Goal: Task Accomplishment & Management: Manage account settings

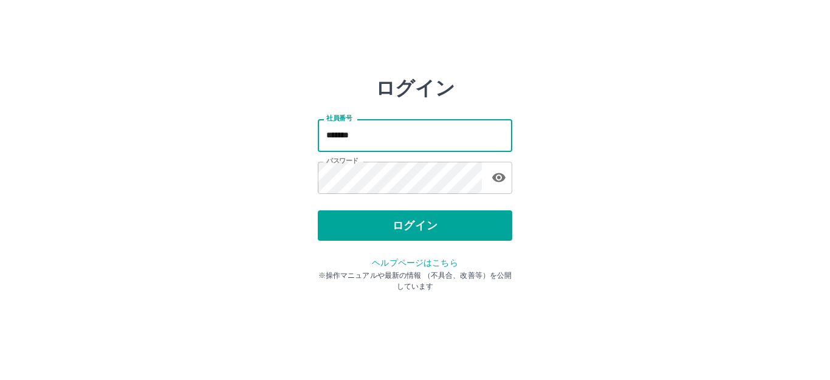
drag, startPoint x: 410, startPoint y: 134, endPoint x: 155, endPoint y: 110, distance: 256.3
click at [158, 108] on div "ログイン 社員番号 ******* 社員番号 パスワード パスワード ログイン ヘルプページはこちら ※操作マニュアルや最新の情報 （不具合、改善等）を公開し…" at bounding box center [414, 174] width 729 height 194
type input "*******"
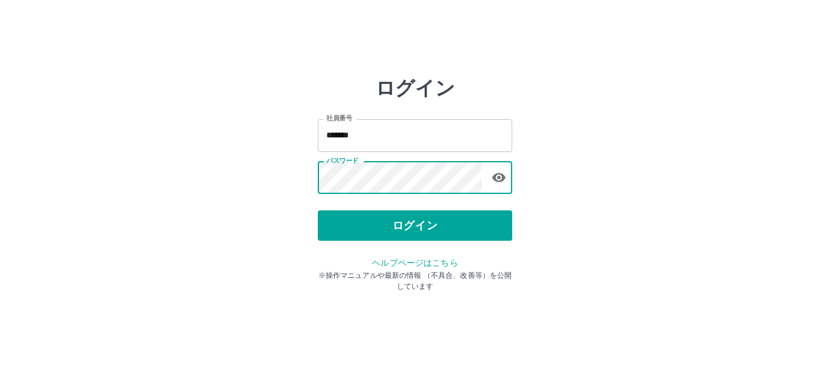
click at [254, 180] on div "ログイン 社員番号 ******* 社員番号 パスワード パスワード ログイン ヘルプページはこちら ※操作マニュアルや最新の情報 （不具合、改善等）を公開し…" at bounding box center [414, 174] width 729 height 194
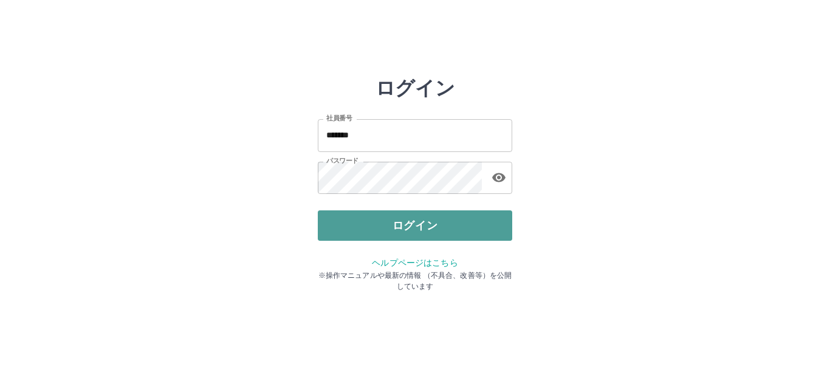
click at [385, 221] on button "ログイン" at bounding box center [415, 225] width 194 height 30
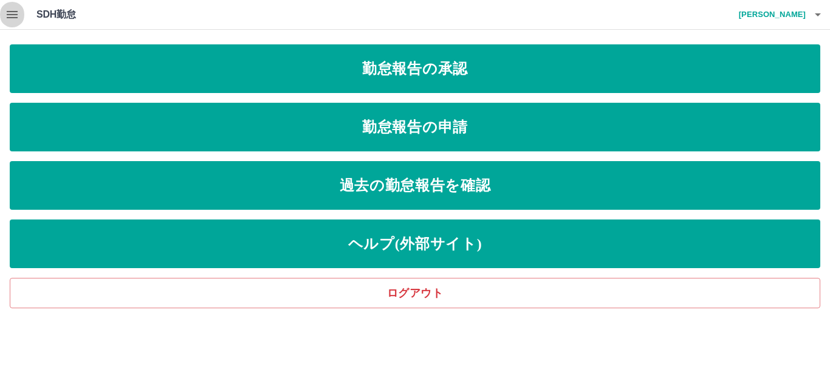
click at [13, 11] on icon "button" at bounding box center [12, 14] width 11 height 7
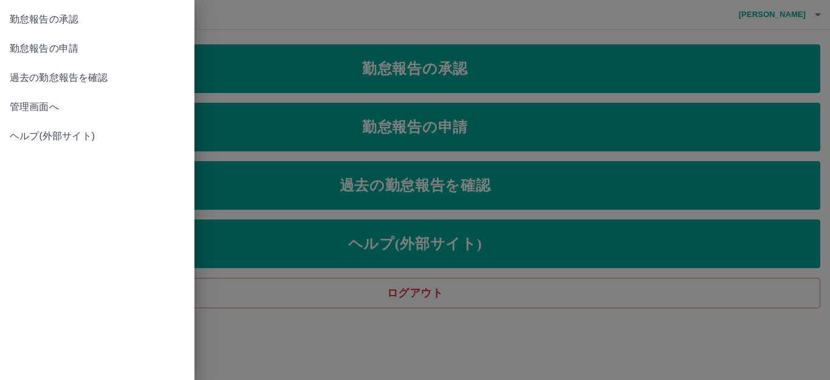
click at [47, 107] on span "管理画面へ" at bounding box center [97, 107] width 175 height 15
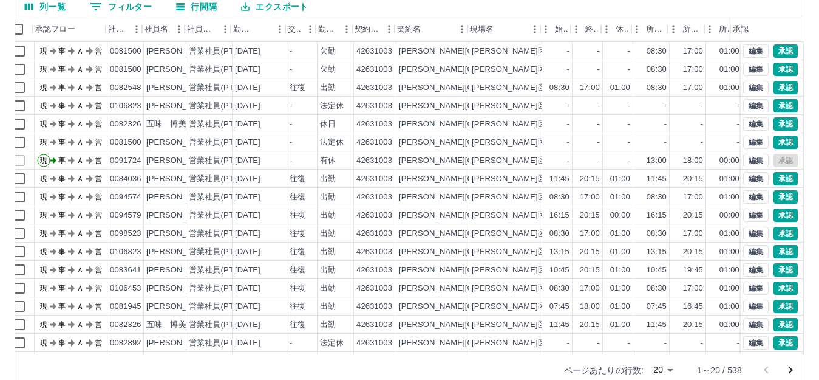
scroll to position [0, 8]
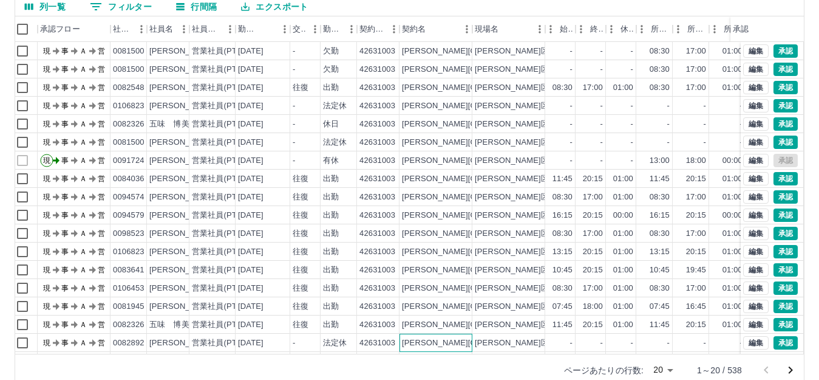
drag, startPoint x: 430, startPoint y: 343, endPoint x: 456, endPoint y: 340, distance: 25.7
click at [456, 340] on div "板橋区" at bounding box center [436, 342] width 73 height 18
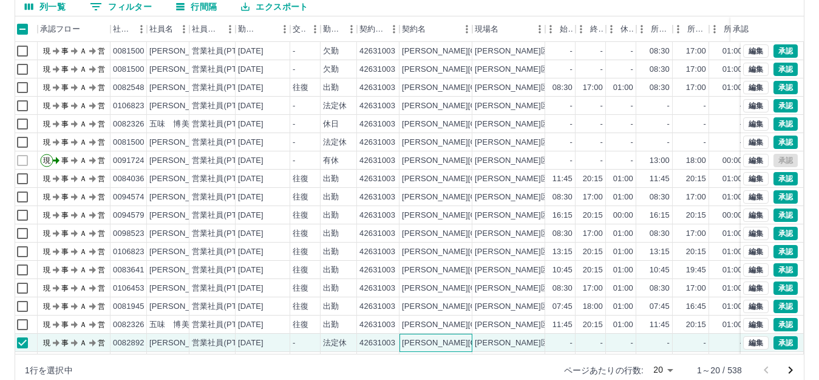
click at [450, 338] on div "板橋区" at bounding box center [436, 342] width 73 height 18
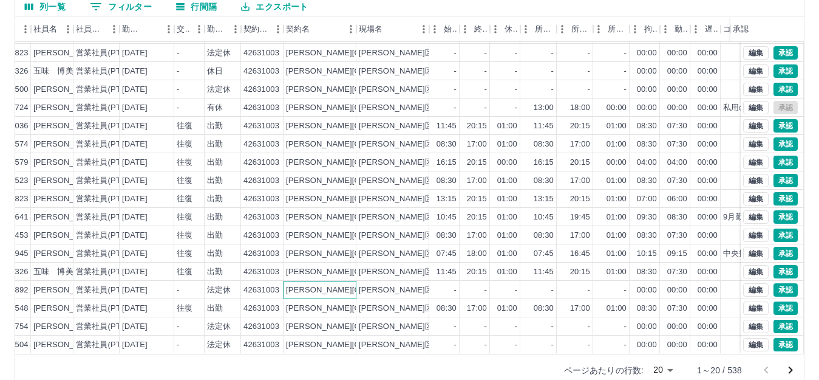
scroll to position [63, 124]
click at [791, 367] on icon "次のページへ" at bounding box center [791, 370] width 15 height 15
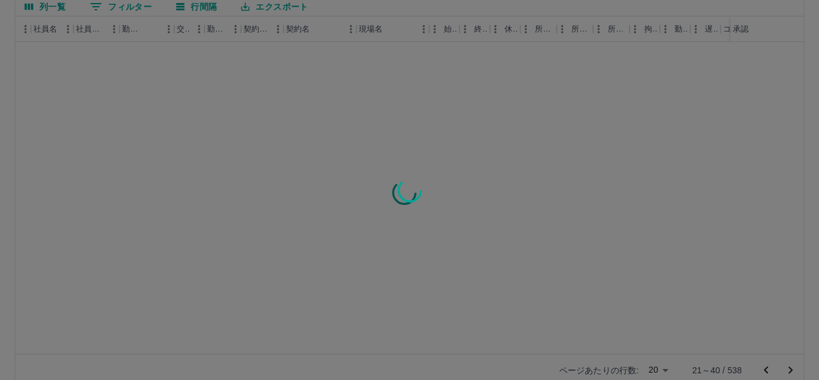
scroll to position [0, 124]
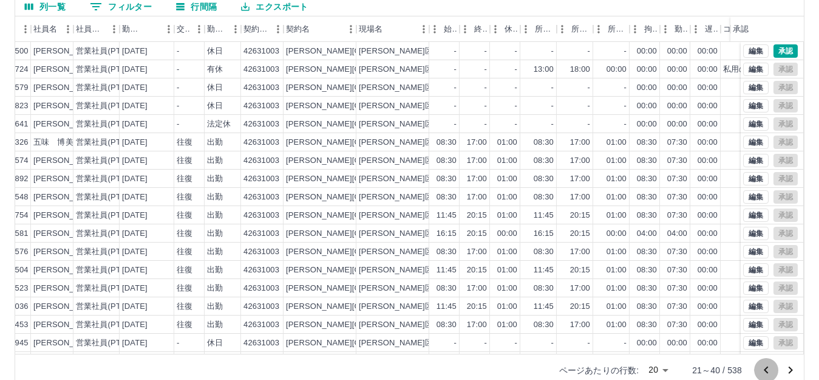
click at [762, 369] on icon "前のページへ" at bounding box center [766, 370] width 15 height 15
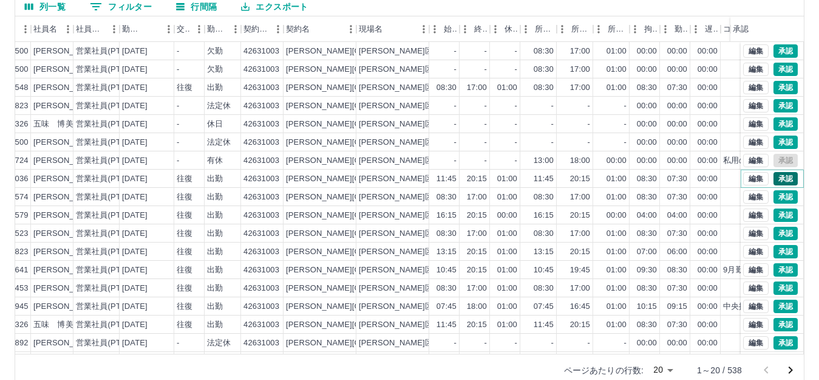
click at [782, 179] on button "承認" at bounding box center [786, 178] width 24 height 13
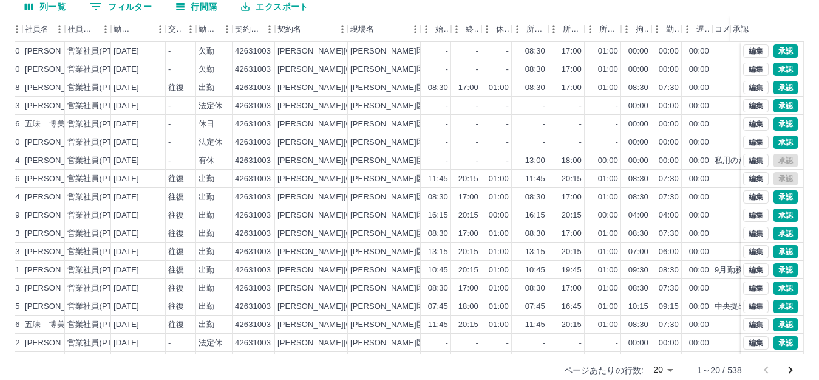
scroll to position [0, 131]
click at [777, 197] on button "承認" at bounding box center [786, 196] width 24 height 13
click at [782, 214] on button "承認" at bounding box center [786, 214] width 24 height 13
click at [774, 232] on button "承認" at bounding box center [786, 233] width 24 height 13
click at [777, 248] on button "承認" at bounding box center [786, 251] width 24 height 13
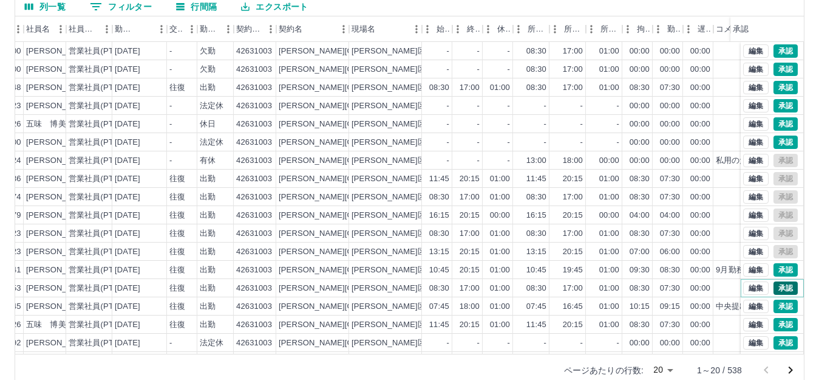
click at [780, 290] on button "承認" at bounding box center [786, 287] width 24 height 13
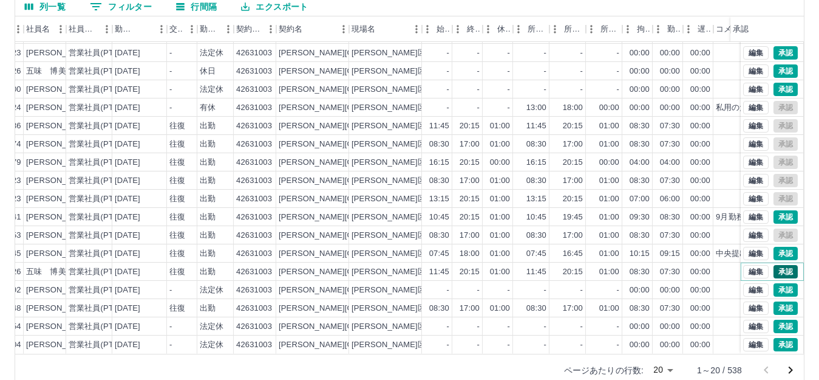
click at [776, 265] on button "承認" at bounding box center [786, 271] width 24 height 13
click at [774, 283] on button "承認" at bounding box center [786, 289] width 24 height 13
click at [775, 302] on button "承認" at bounding box center [786, 307] width 24 height 13
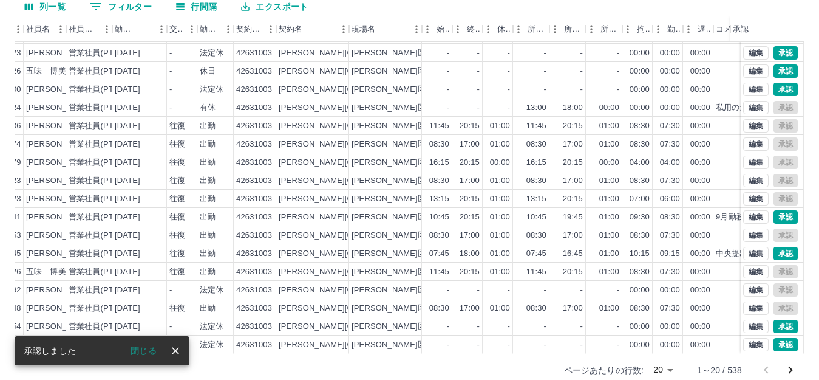
scroll to position [63, 131]
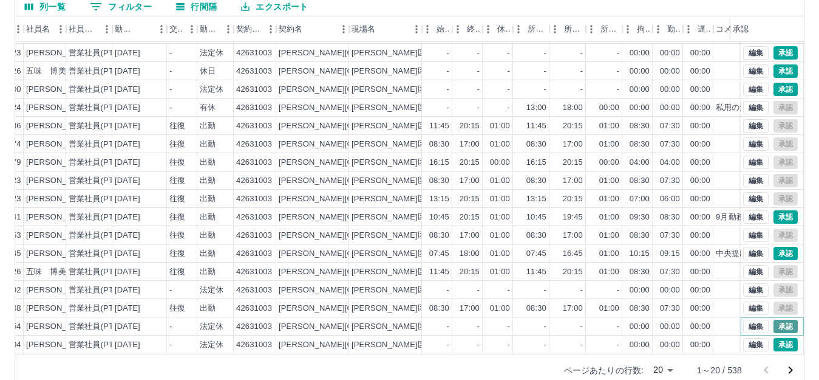
click at [782, 319] on button "承認" at bounding box center [786, 325] width 24 height 13
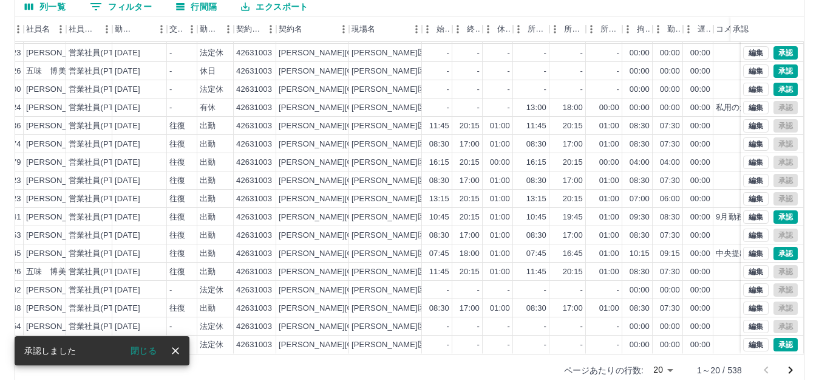
scroll to position [134, 0]
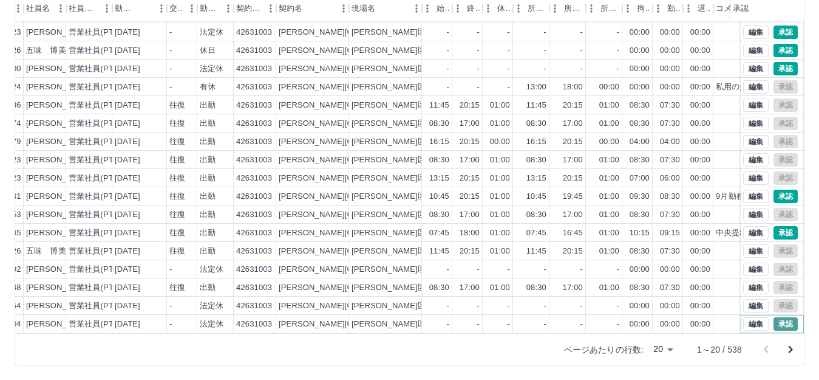
click at [774, 317] on button "承認" at bounding box center [786, 323] width 24 height 13
click at [789, 353] on icon "次のページへ" at bounding box center [791, 349] width 15 height 15
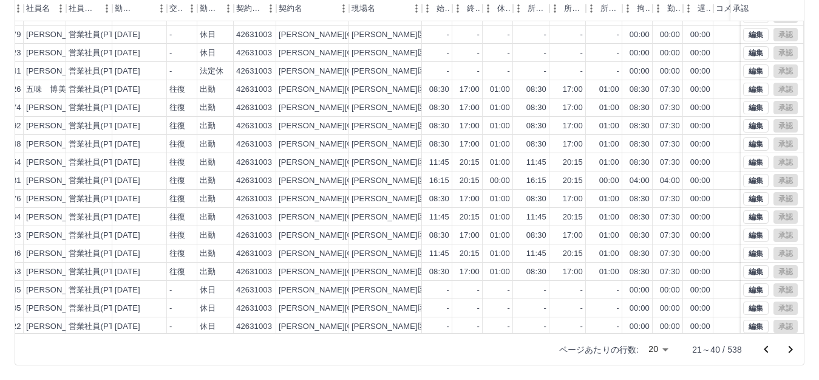
scroll to position [63, 131]
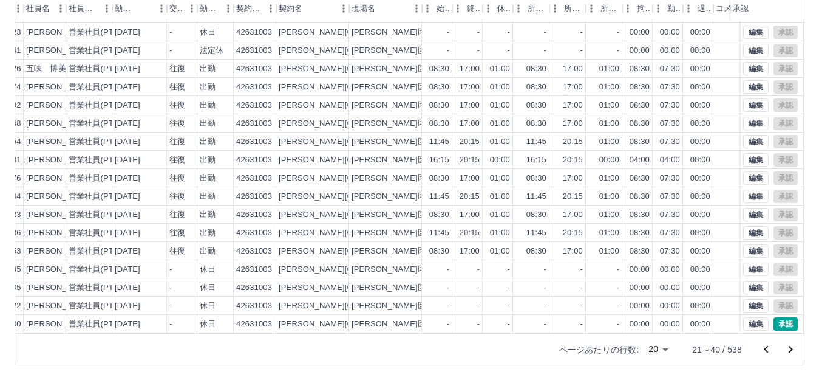
drag, startPoint x: 767, startPoint y: 353, endPoint x: 758, endPoint y: 344, distance: 12.0
click at [767, 352] on icon "前のページへ" at bounding box center [766, 349] width 15 height 15
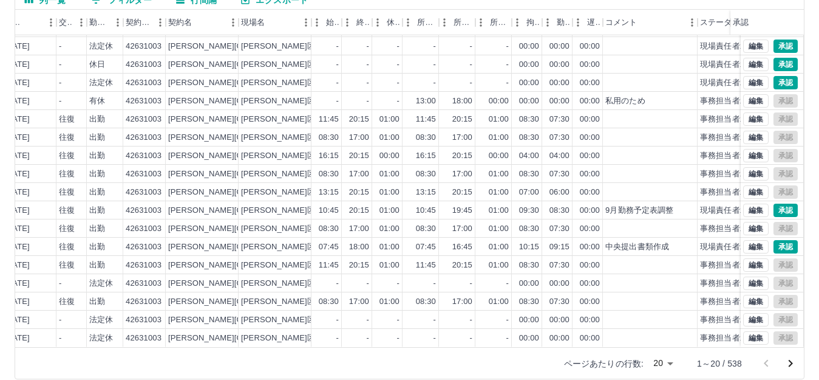
scroll to position [134, 0]
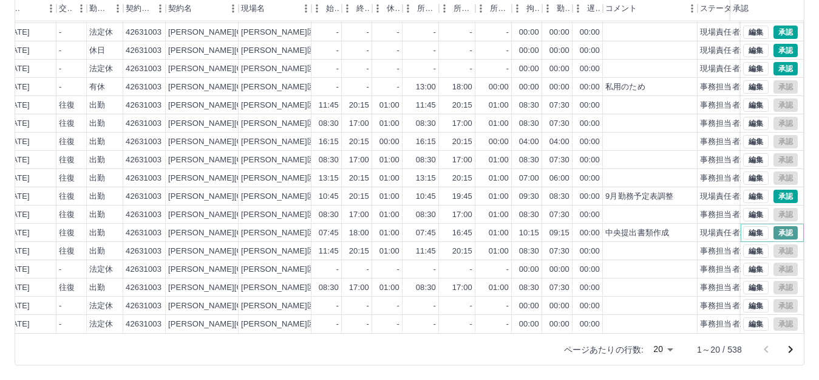
click at [774, 226] on button "承認" at bounding box center [786, 232] width 24 height 13
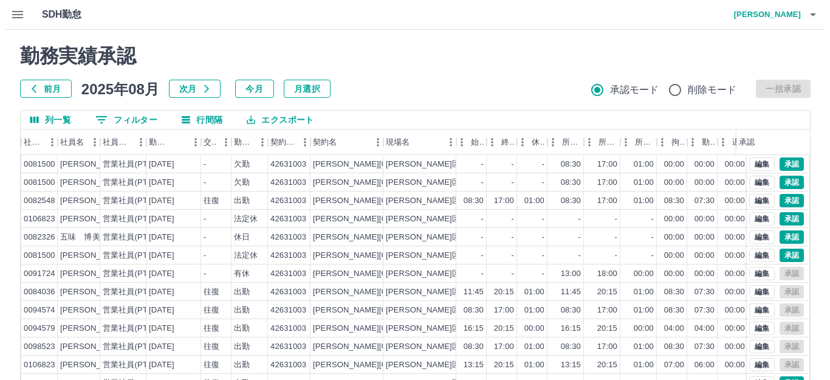
scroll to position [63, 103]
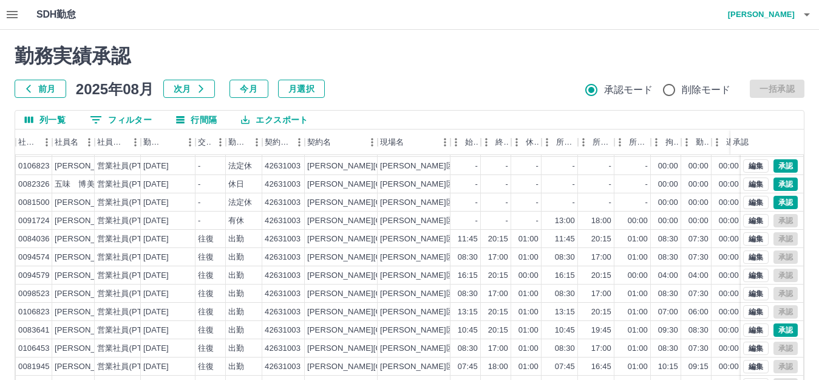
click at [807, 13] on icon "button" at bounding box center [807, 14] width 15 height 15
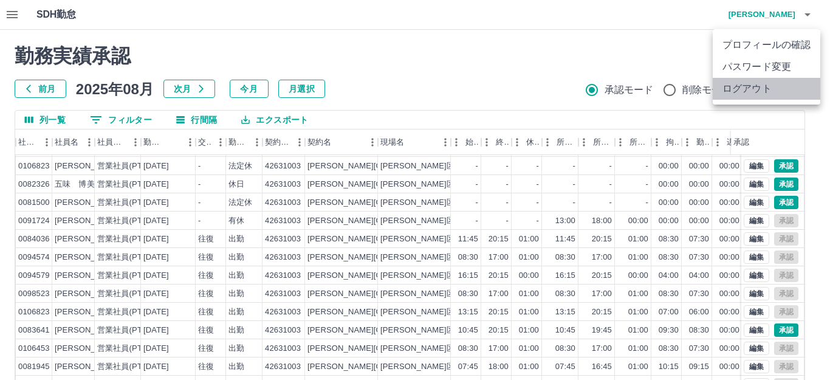
click at [739, 86] on li "ログアウト" at bounding box center [766, 89] width 108 height 22
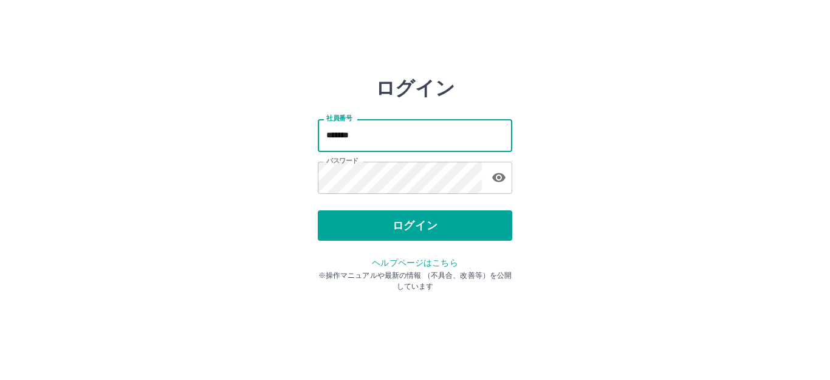
click at [426, 134] on input "*******" at bounding box center [415, 135] width 194 height 32
drag, startPoint x: 426, startPoint y: 134, endPoint x: 109, endPoint y: 99, distance: 319.0
click at [109, 99] on div "ログイン 社員番号 ******* 社員番号 パスワード パスワード ログイン ヘルプページはこちら ※操作マニュアルや最新の情報 （不具合、改善等）を公開し…" at bounding box center [414, 174] width 729 height 194
type input "*******"
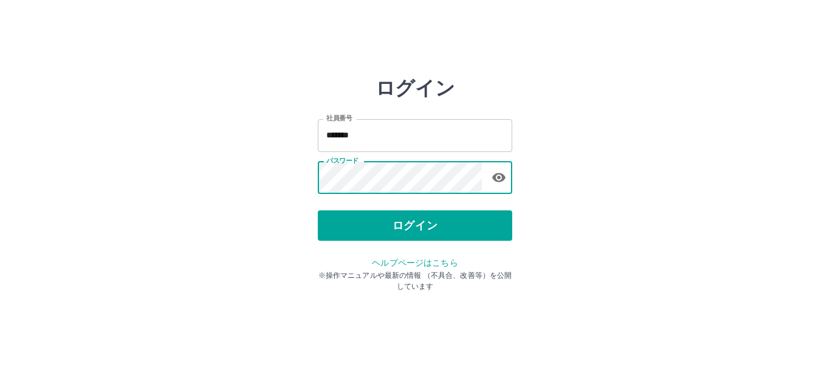
click at [175, 172] on div "ログイン 社員番号 ******* 社員番号 パスワード パスワード ログイン ヘルプページはこちら ※操作マニュアルや最新の情報 （不具合、改善等）を公開し…" at bounding box center [414, 174] width 729 height 194
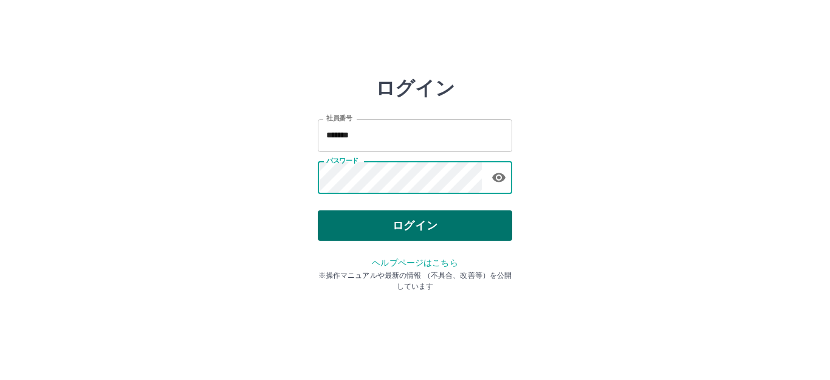
click at [330, 218] on button "ログイン" at bounding box center [415, 225] width 194 height 30
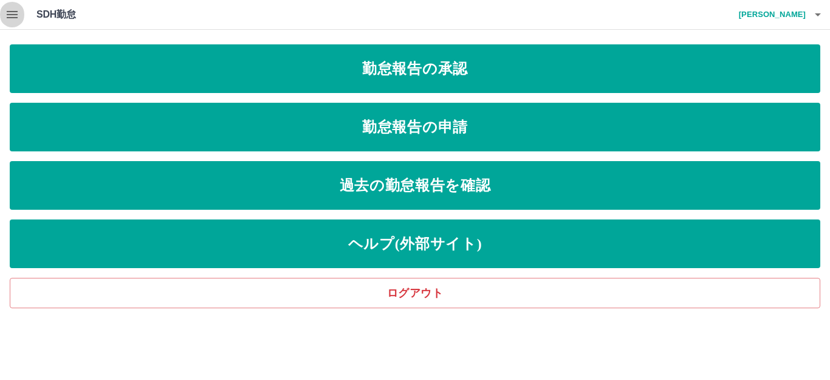
click at [16, 21] on icon "button" at bounding box center [12, 14] width 15 height 15
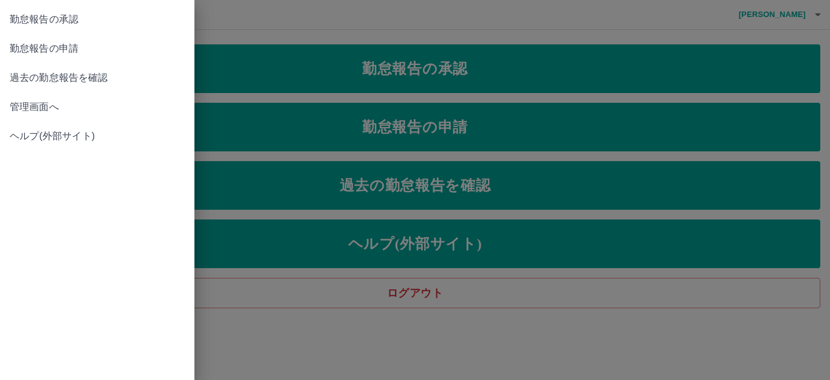
click at [39, 108] on span "管理画面へ" at bounding box center [97, 107] width 175 height 15
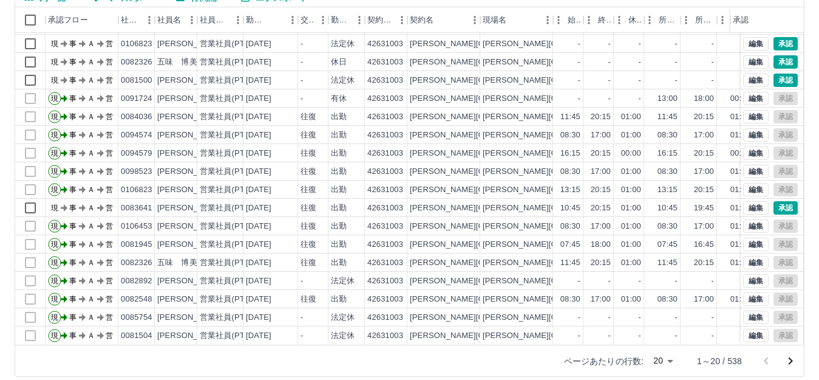
scroll to position [134, 0]
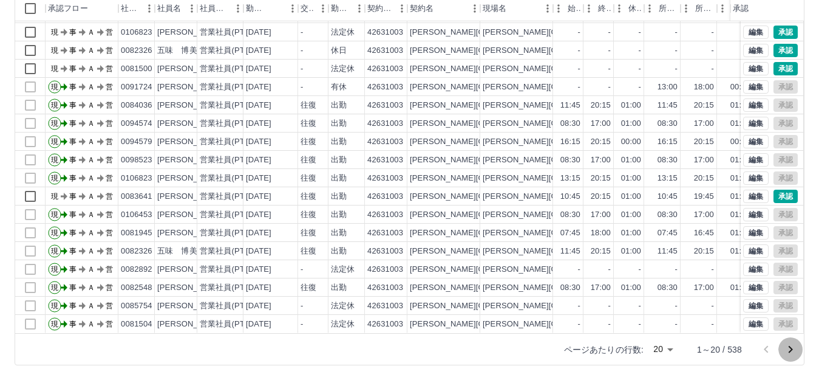
click at [790, 349] on icon "次のページへ" at bounding box center [791, 349] width 15 height 15
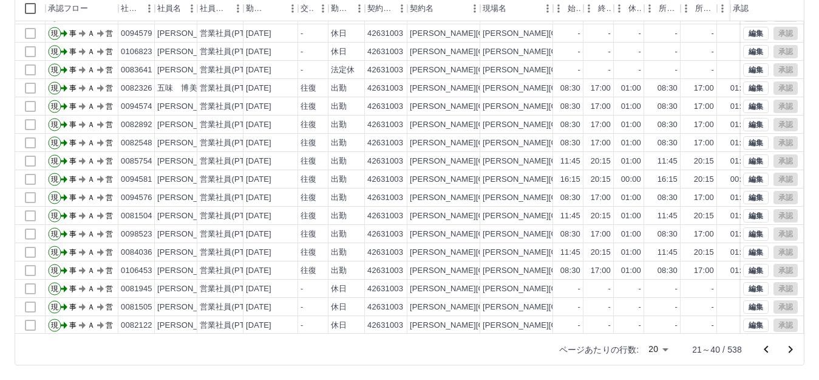
scroll to position [63, 0]
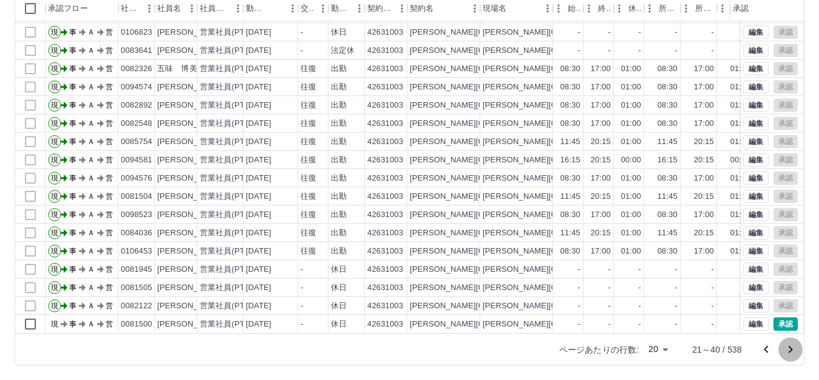
click at [795, 352] on icon "次のページへ" at bounding box center [791, 349] width 15 height 15
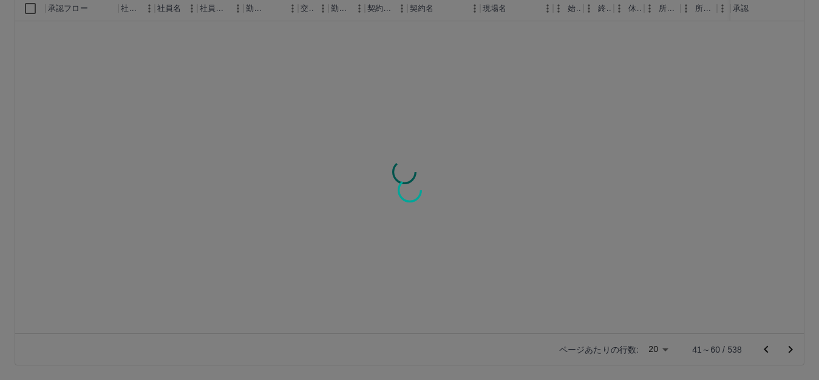
scroll to position [0, 0]
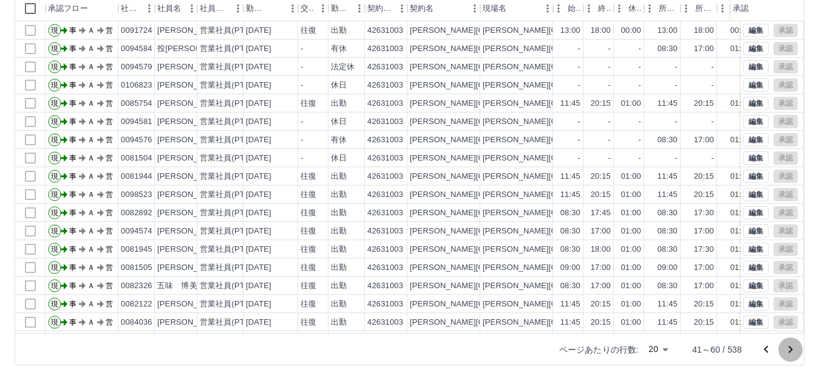
click at [795, 352] on icon "次のページへ" at bounding box center [791, 349] width 15 height 15
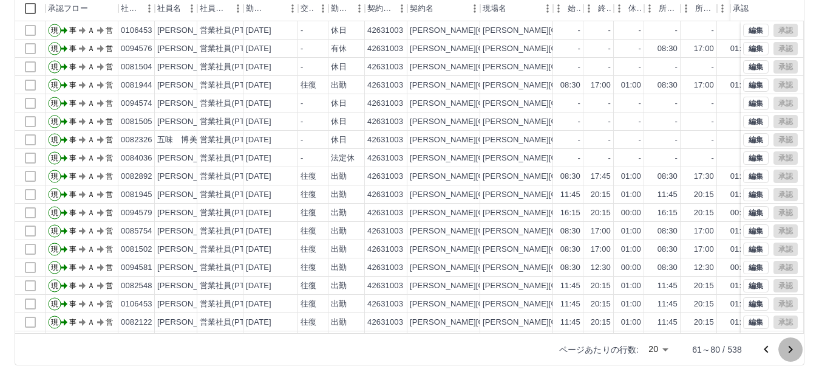
click at [794, 352] on icon "次のページへ" at bounding box center [791, 349] width 15 height 15
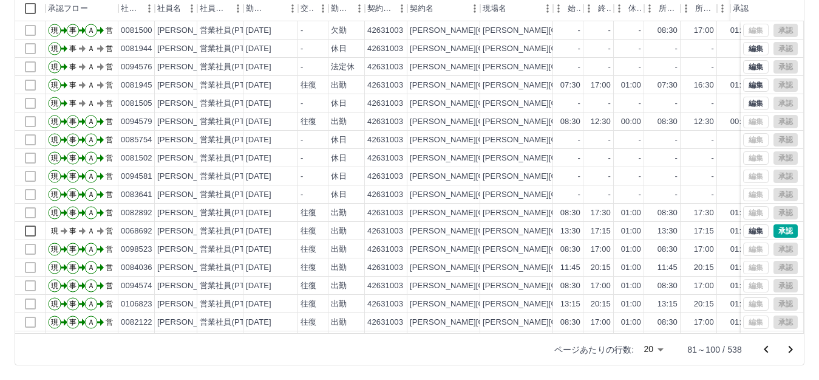
scroll to position [63, 0]
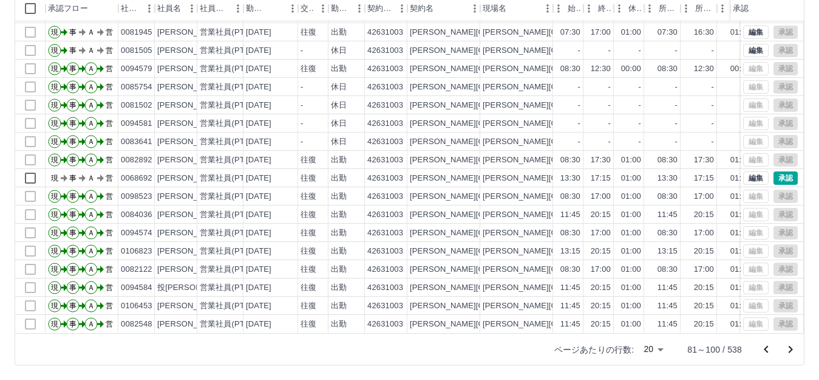
click at [796, 347] on icon "次のページへ" at bounding box center [791, 349] width 15 height 15
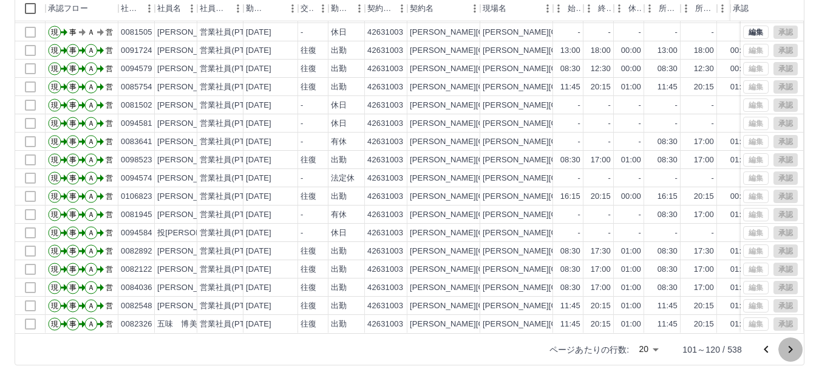
click at [794, 346] on icon "次のページへ" at bounding box center [791, 349] width 15 height 15
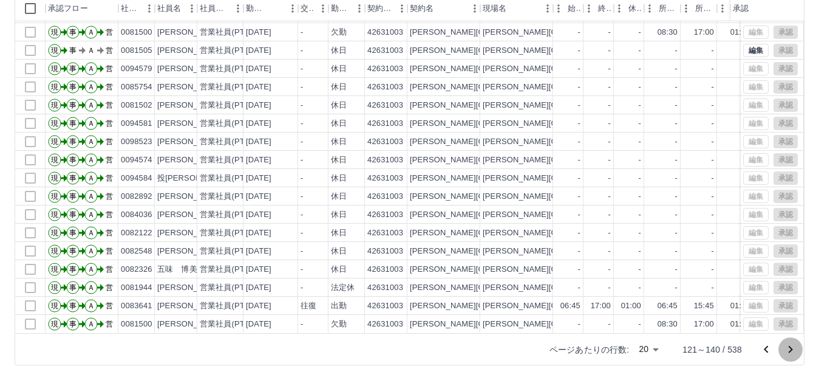
click at [782, 346] on button "次のページへ" at bounding box center [791, 349] width 24 height 24
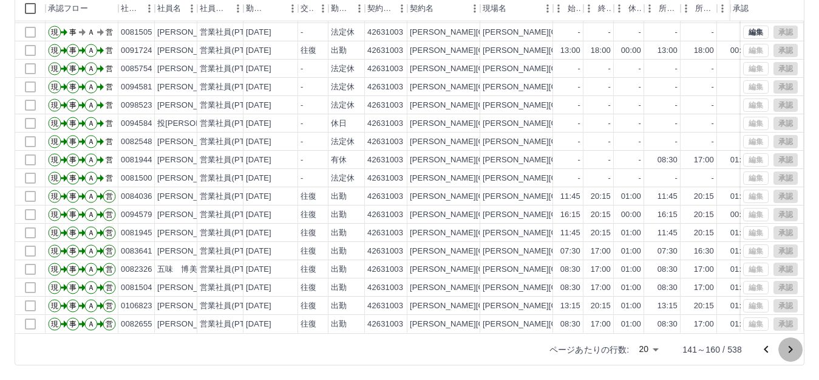
click at [788, 350] on icon "次のページへ" at bounding box center [791, 349] width 15 height 15
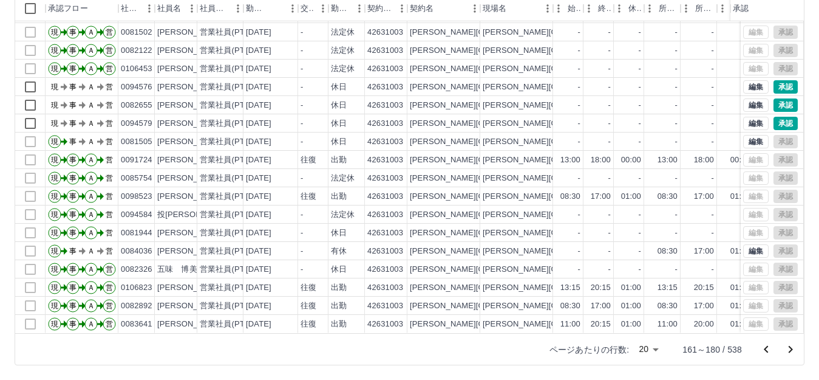
click at [794, 350] on icon "次のページへ" at bounding box center [791, 349] width 15 height 15
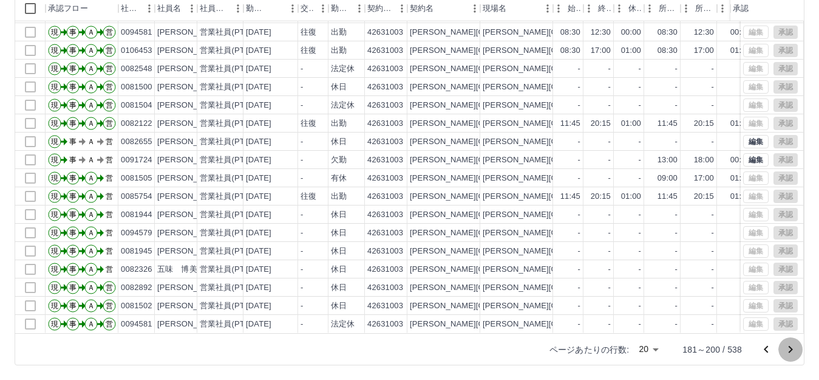
click at [794, 349] on icon "次のページへ" at bounding box center [791, 349] width 15 height 15
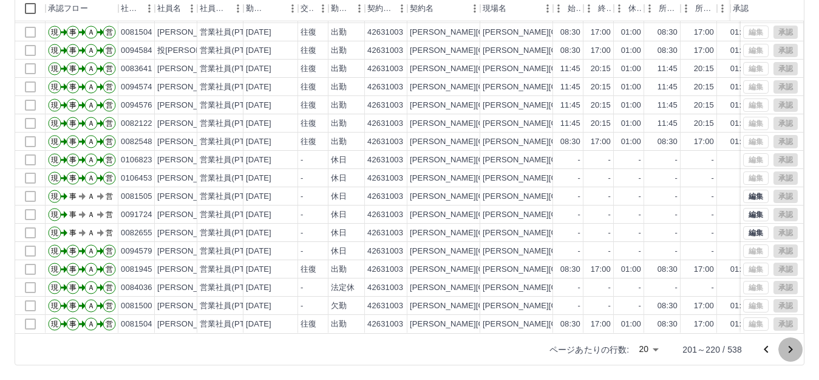
click at [794, 347] on icon "次のページへ" at bounding box center [791, 349] width 15 height 15
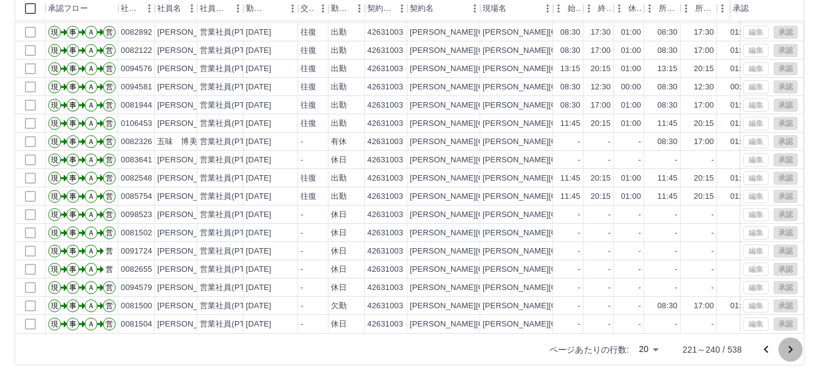
click at [783, 349] on button "次のページへ" at bounding box center [791, 349] width 24 height 24
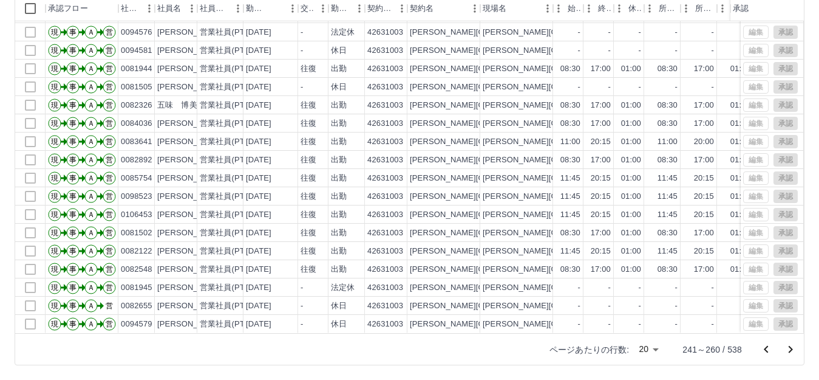
click at [793, 344] on icon "次のページへ" at bounding box center [791, 349] width 15 height 15
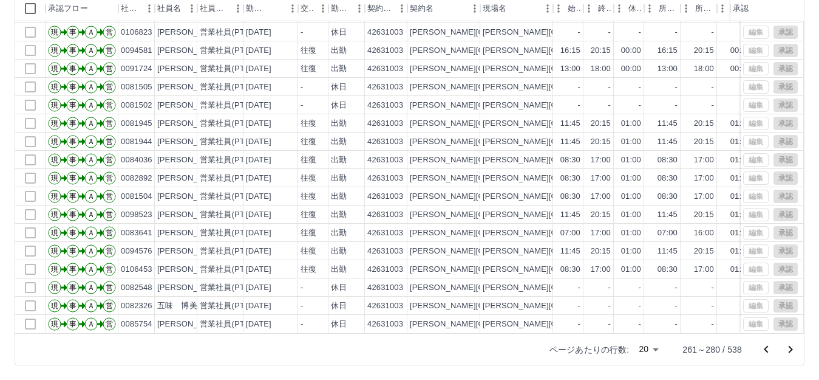
click at [790, 346] on icon "次のページへ" at bounding box center [791, 349] width 15 height 15
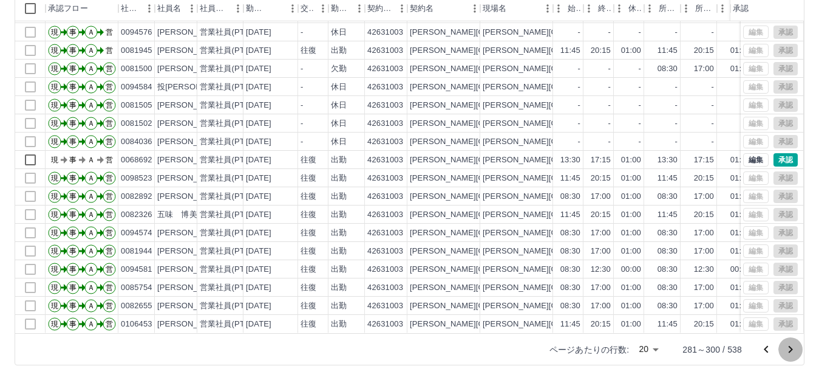
click at [791, 344] on icon "次のページへ" at bounding box center [791, 349] width 15 height 15
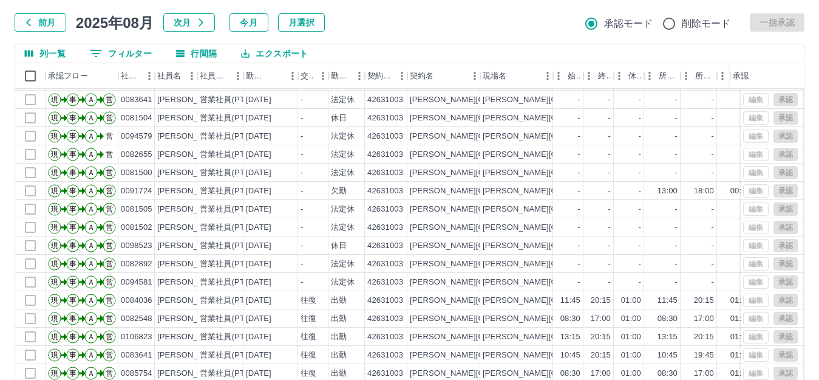
scroll to position [134, 0]
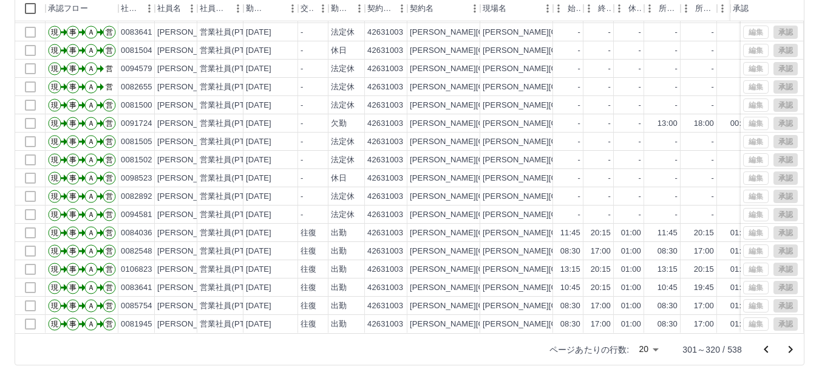
click at [762, 349] on icon "前のページへ" at bounding box center [766, 349] width 15 height 15
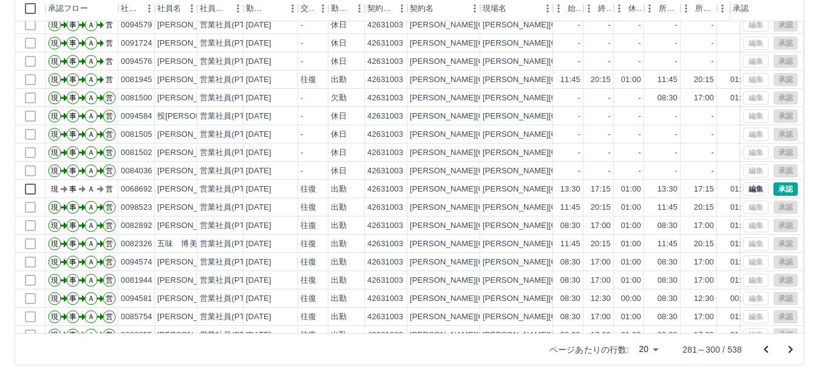
scroll to position [2, 0]
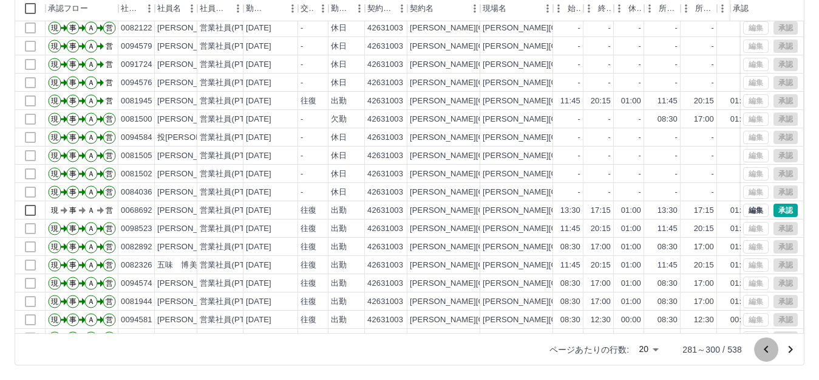
click at [770, 352] on icon "前のページへ" at bounding box center [766, 349] width 15 height 15
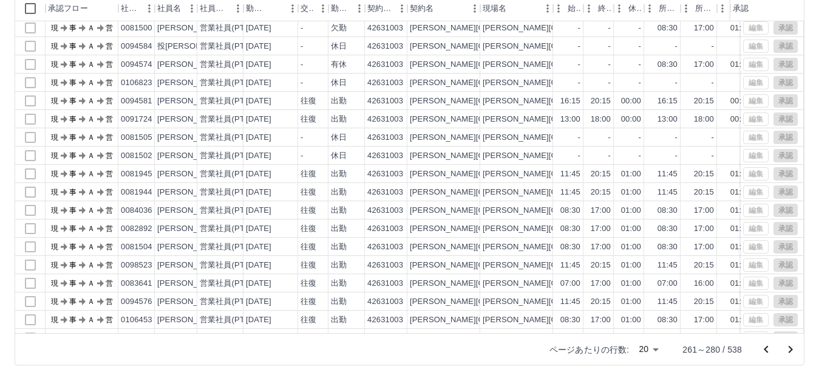
scroll to position [0, 0]
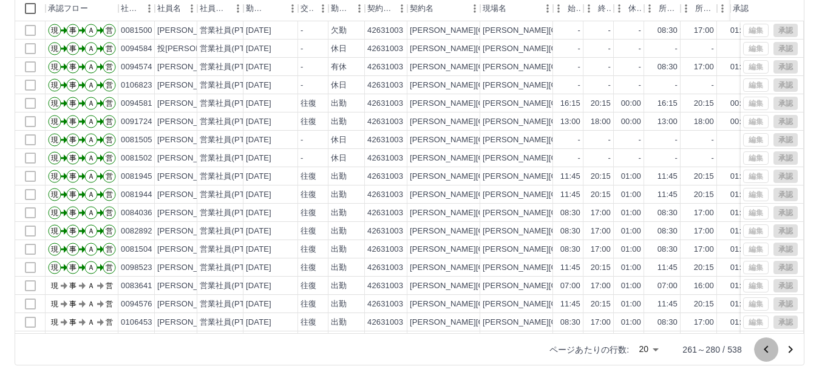
click at [770, 352] on icon "前のページへ" at bounding box center [766, 349] width 15 height 15
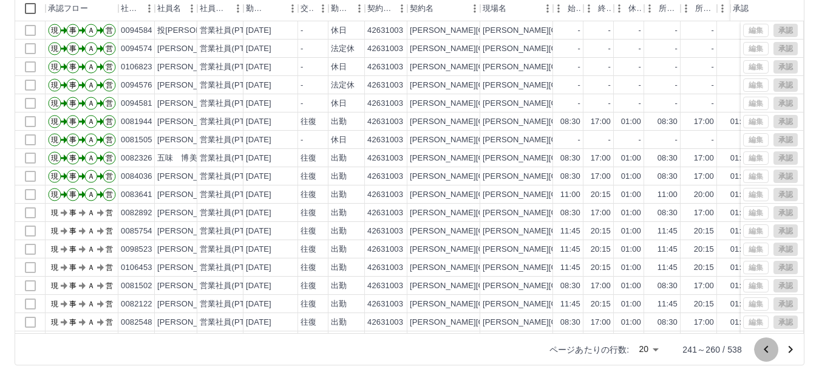
click at [770, 352] on icon "前のページへ" at bounding box center [766, 349] width 15 height 15
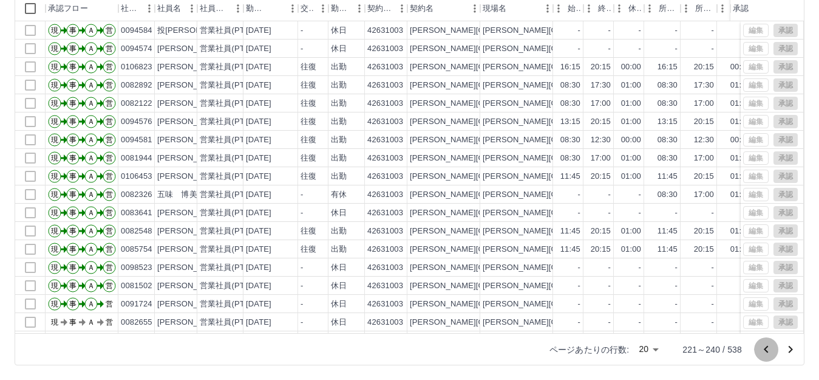
click at [770, 352] on icon "前のページへ" at bounding box center [766, 349] width 15 height 15
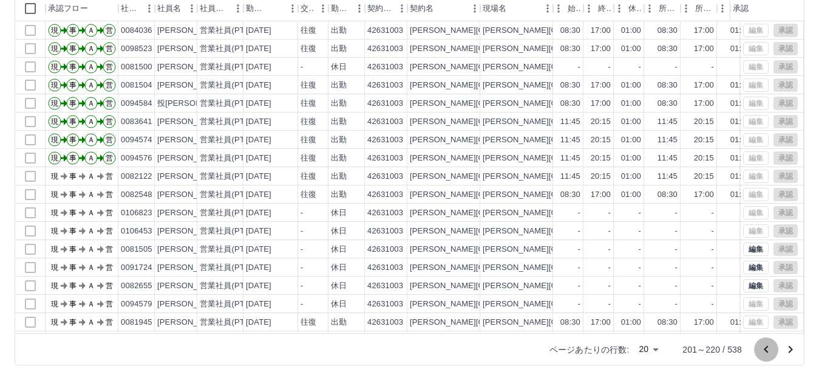
click at [770, 352] on icon "前のページへ" at bounding box center [766, 349] width 15 height 15
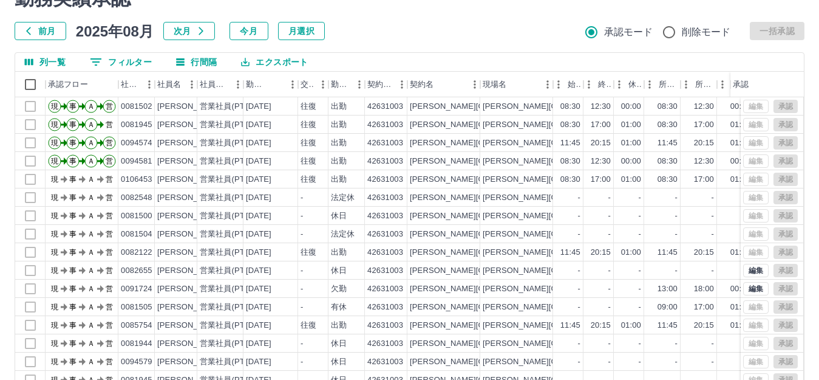
scroll to position [134, 0]
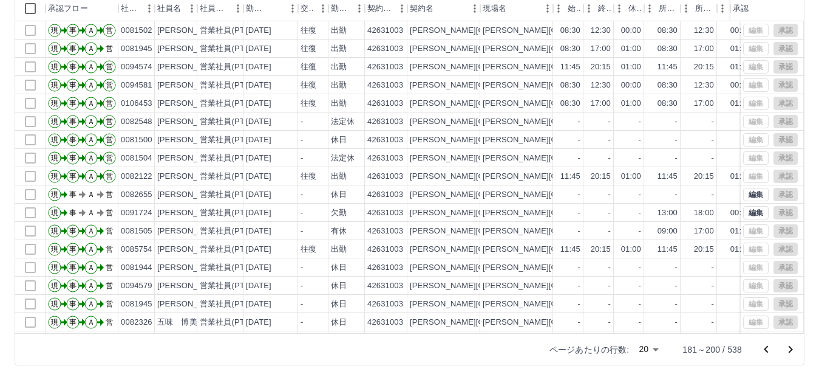
click at [770, 350] on icon "前のページへ" at bounding box center [766, 349] width 15 height 15
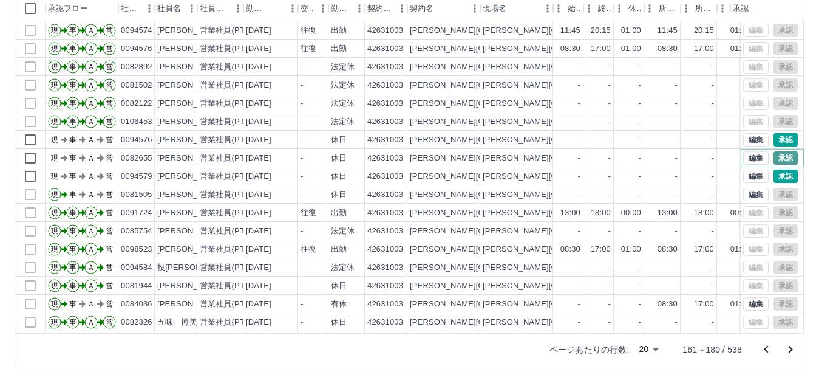
click at [777, 157] on button "承認" at bounding box center [786, 157] width 24 height 13
click at [785, 141] on button "承認" at bounding box center [786, 139] width 24 height 13
click at [769, 344] on icon "前のページへ" at bounding box center [766, 349] width 15 height 15
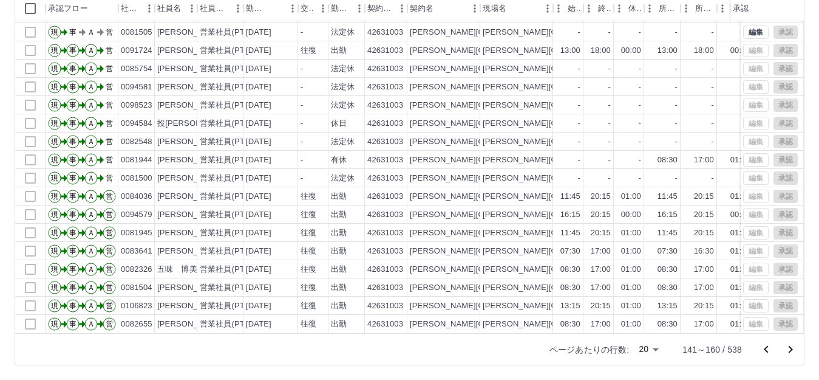
click at [763, 346] on icon "前のページへ" at bounding box center [766, 349] width 15 height 15
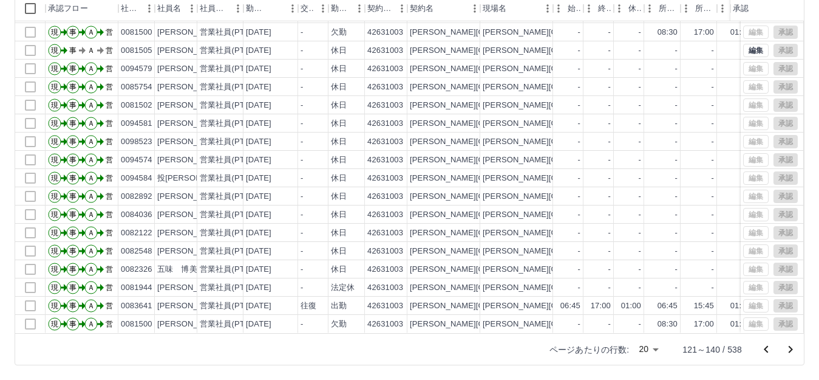
scroll to position [63, 0]
click at [788, 353] on icon "次のページへ" at bounding box center [791, 349] width 15 height 15
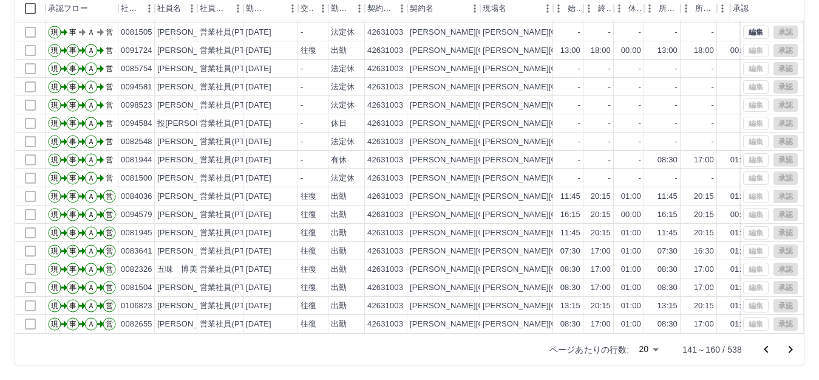
click at [769, 350] on icon "前のページへ" at bounding box center [766, 349] width 15 height 15
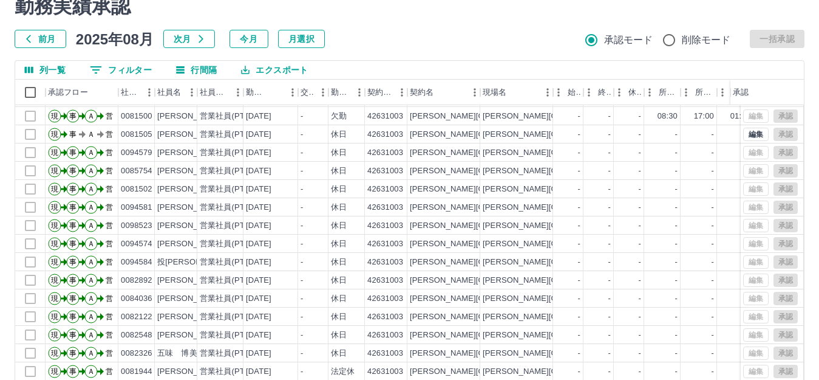
scroll to position [134, 0]
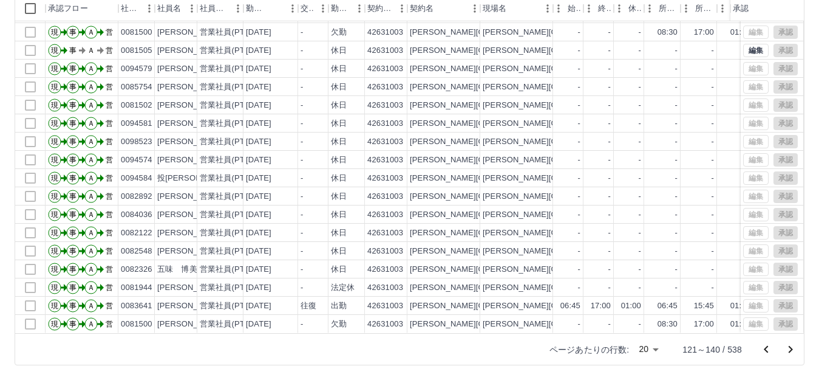
click at [762, 345] on icon "前のページへ" at bounding box center [766, 349] width 15 height 15
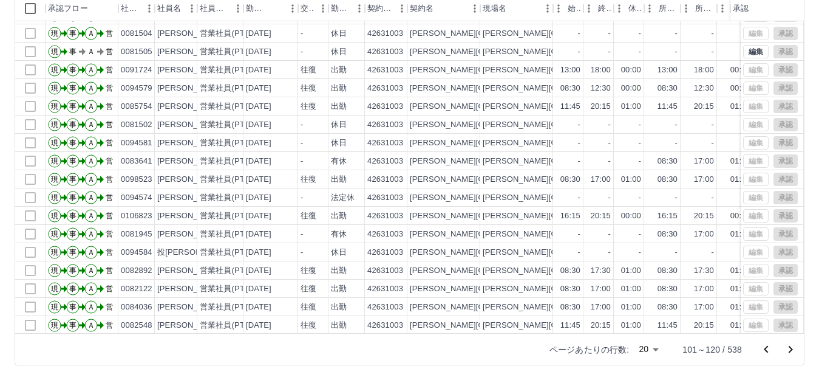
scroll to position [63, 0]
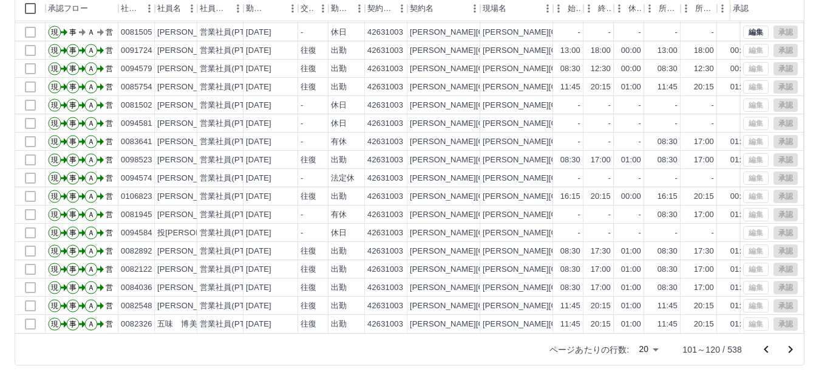
click at [797, 352] on icon "次のページへ" at bounding box center [791, 349] width 15 height 15
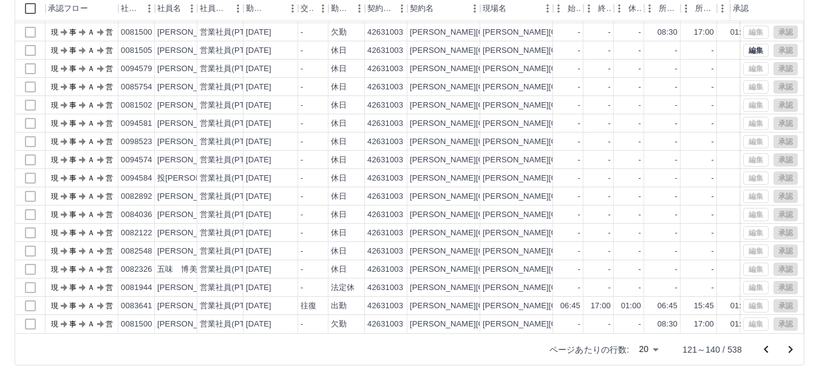
scroll to position [0, 0]
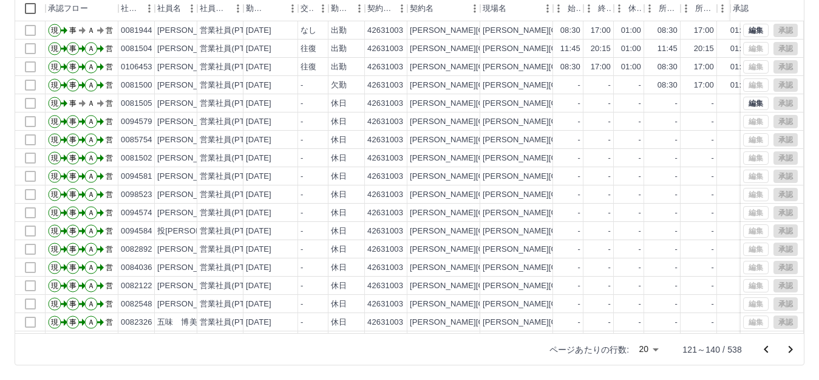
click at [191, 9] on div "社員名" at bounding box center [197, 9] width 15 height 26
click at [186, 9] on icon "メニュー" at bounding box center [192, 8] width 12 height 12
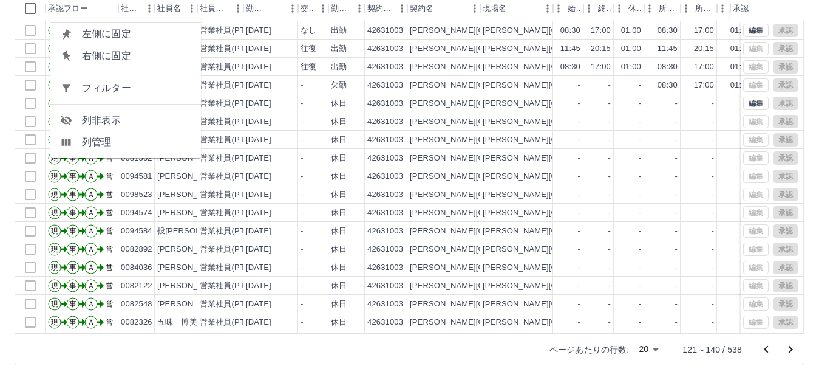
click at [160, 84] on span "フィルター" at bounding box center [136, 88] width 109 height 15
select select "**********"
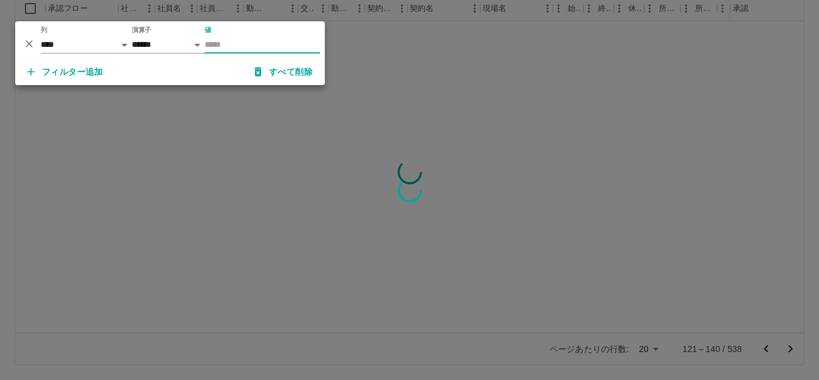
scroll to position [129, 0]
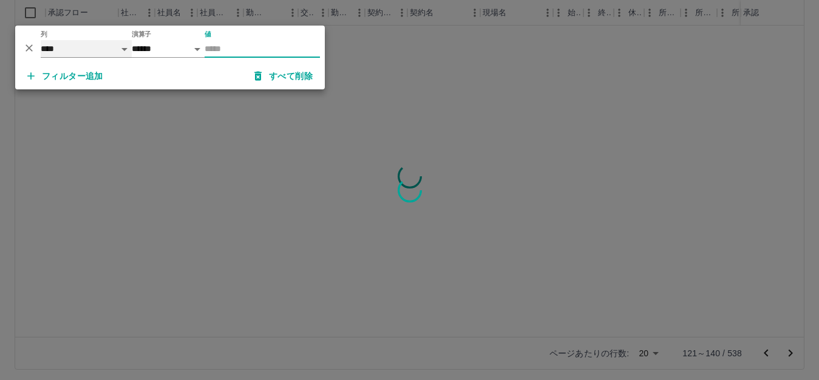
click at [94, 47] on select "**** *** **** *** *** **** ***** *** *** ** ** ** **** **** **** ** ** *** ****…" at bounding box center [86, 49] width 91 height 18
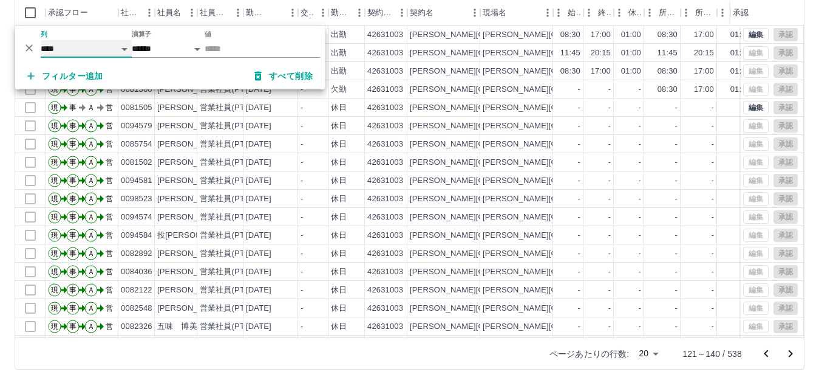
click at [94, 47] on select "**** *** **** *** *** **** ***** *** *** ** ** ** **** **** **** ** ** *** ****…" at bounding box center [86, 49] width 91 height 18
click at [262, 47] on input "値" at bounding box center [262, 49] width 115 height 18
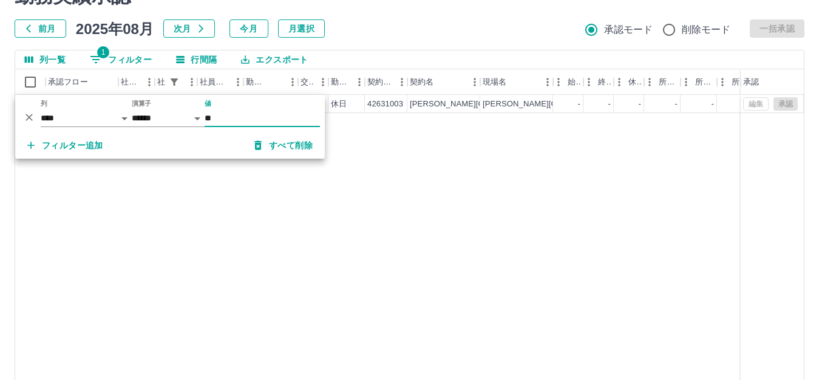
scroll to position [0, 0]
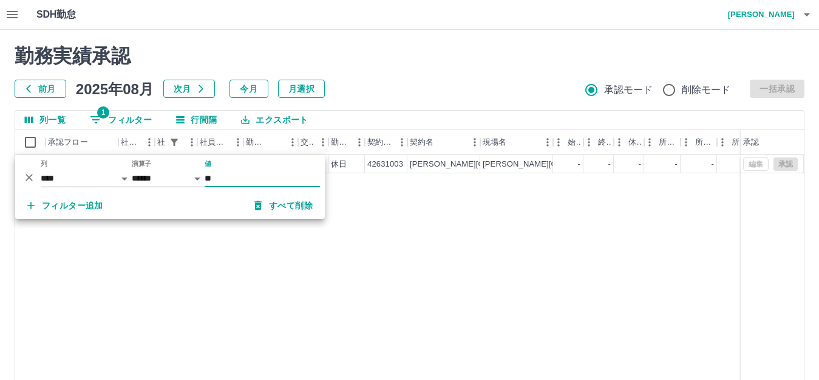
type input "**"
drag, startPoint x: 83, startPoint y: 162, endPoint x: 93, endPoint y: 213, distance: 51.5
click at [92, 219] on body "SDH勤怠 林　美穂 勤務実績承認 前月 2025年08月 次月 今月 月選択 承認モード 削除モード 一括承認 列一覧 1 フィルター 行間隔 エクスポート…" at bounding box center [409, 256] width 819 height 513
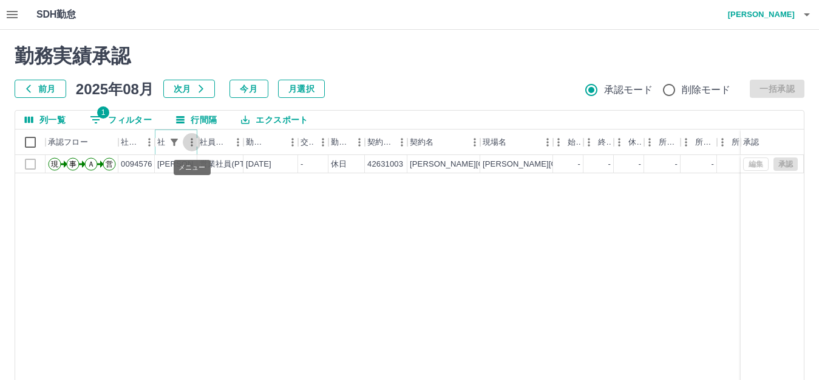
click at [186, 138] on icon "メニュー" at bounding box center [192, 142] width 12 height 12
click at [168, 145] on button "フィルター表示" at bounding box center [174, 142] width 17 height 17
select select "**********"
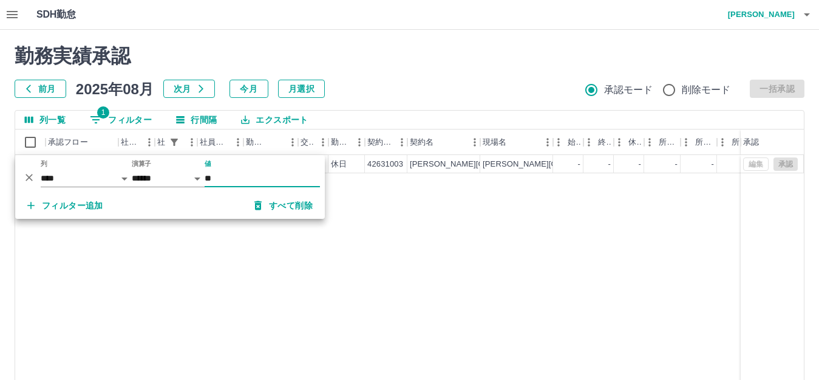
click at [244, 177] on input "**" at bounding box center [262, 178] width 115 height 18
type input "*"
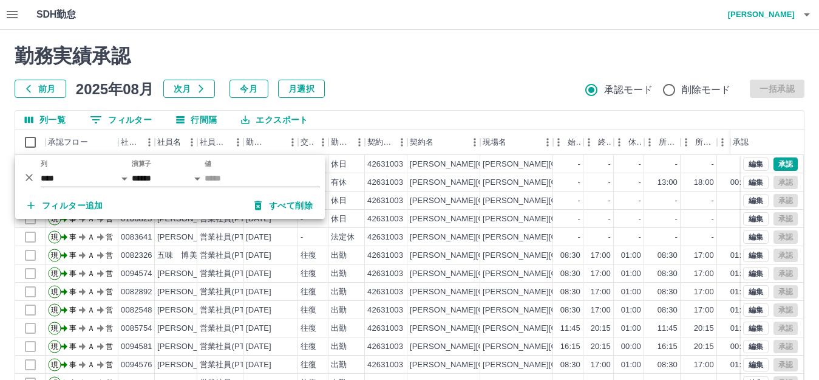
click at [494, 69] on div "勤務実績承認 前月 2025年08月 次月 今月 月選択 承認モード 削除モード 一括承認" at bounding box center [410, 70] width 790 height 53
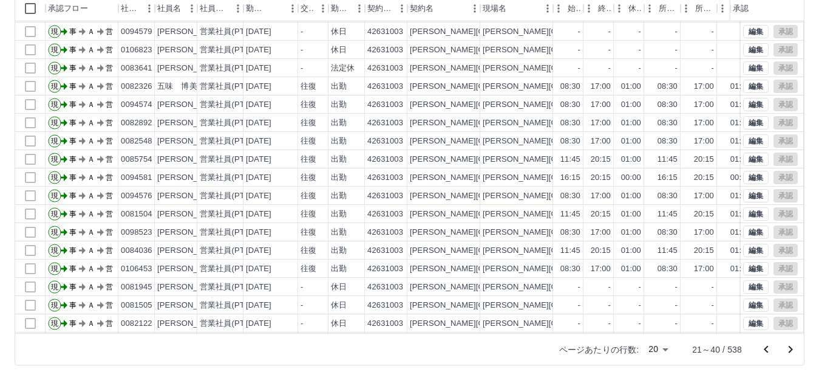
scroll to position [63, 0]
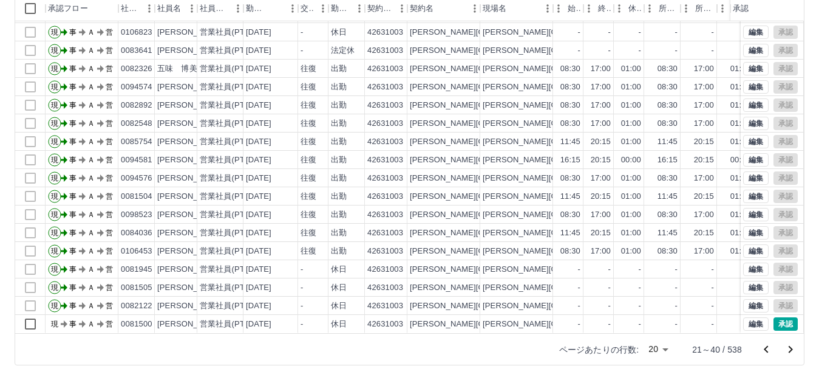
click at [791, 350] on icon "次のページへ" at bounding box center [791, 349] width 4 height 7
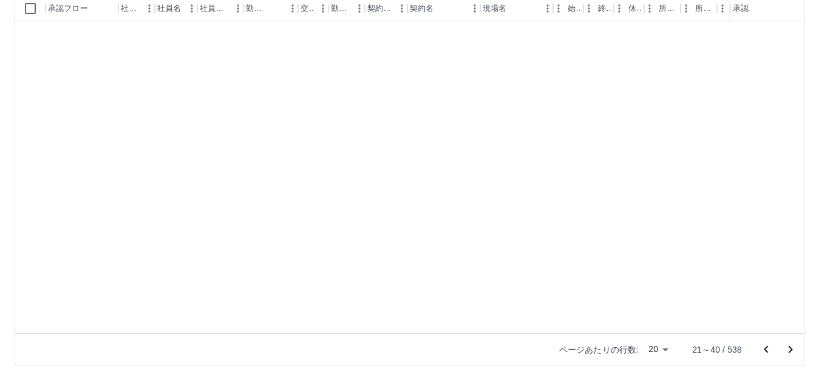
scroll to position [0, 0]
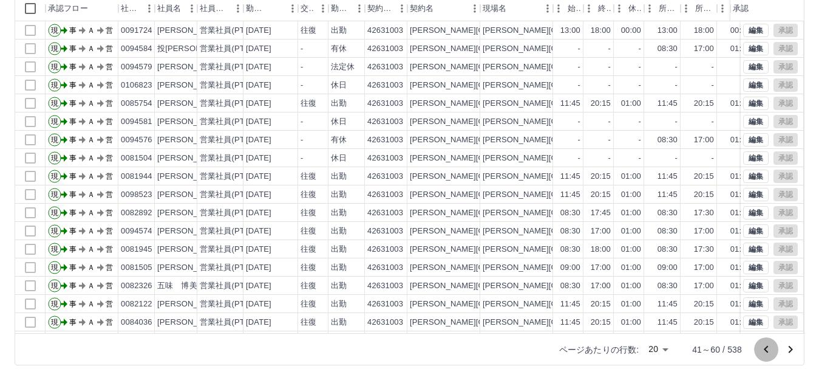
click at [761, 352] on icon "前のページへ" at bounding box center [766, 349] width 15 height 15
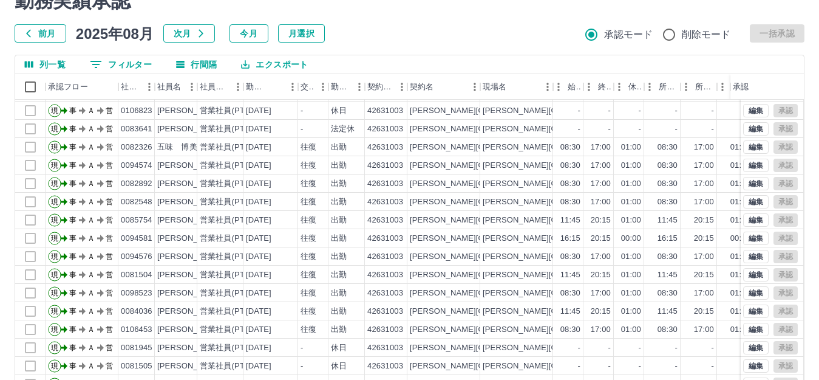
scroll to position [134, 0]
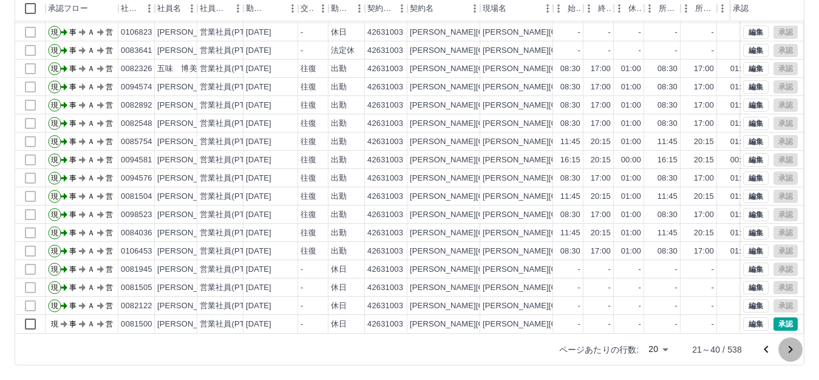
click at [788, 350] on icon "次のページへ" at bounding box center [791, 349] width 15 height 15
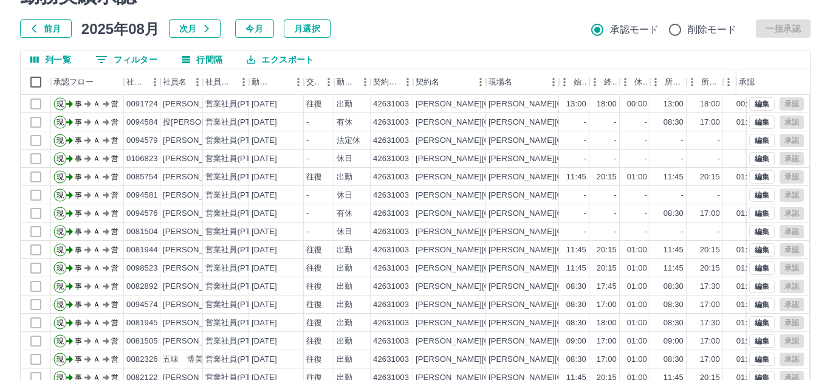
scroll to position [0, 0]
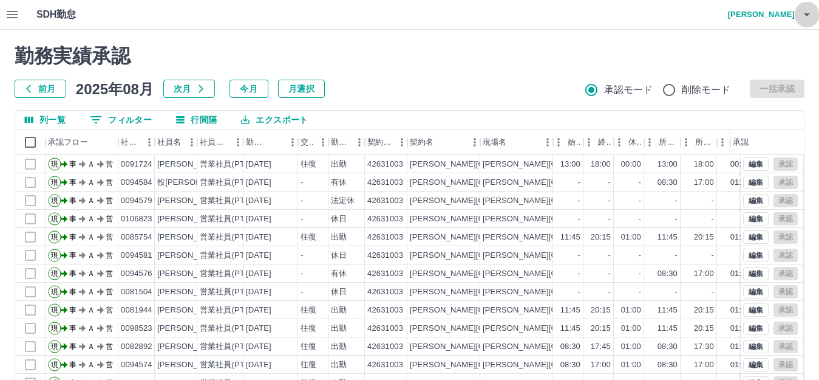
click at [811, 18] on icon "button" at bounding box center [807, 14] width 15 height 15
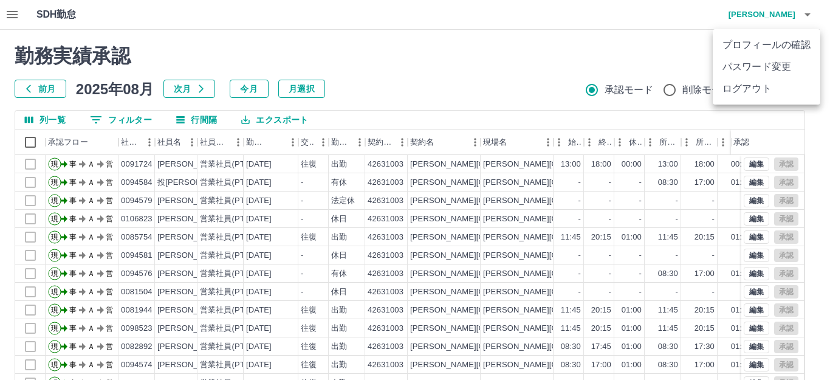
click at [787, 90] on li "ログアウト" at bounding box center [766, 89] width 108 height 22
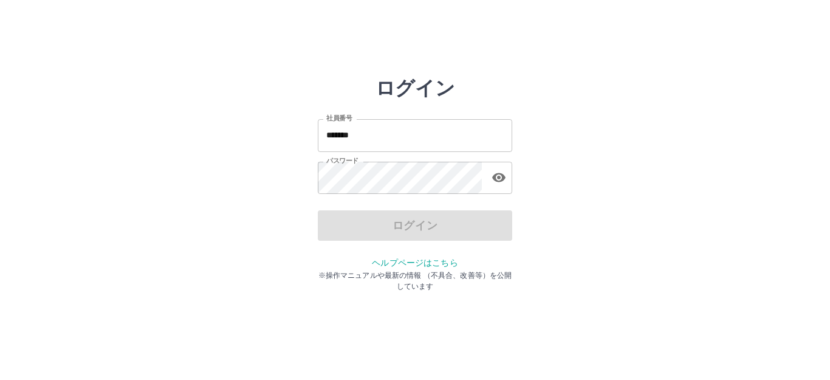
click at [371, 134] on input "*******" at bounding box center [415, 135] width 194 height 32
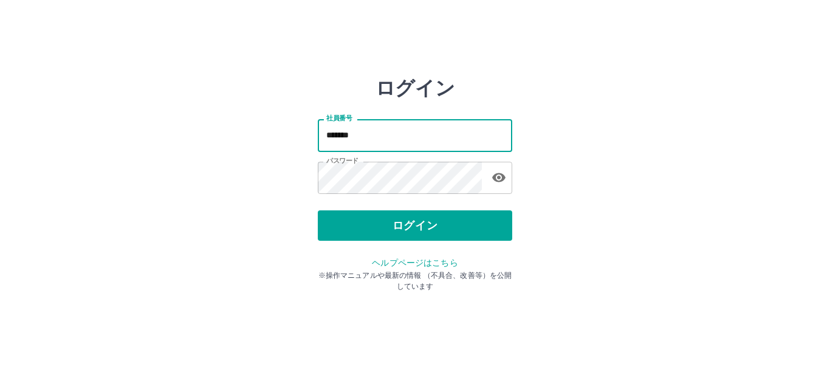
type input "*******"
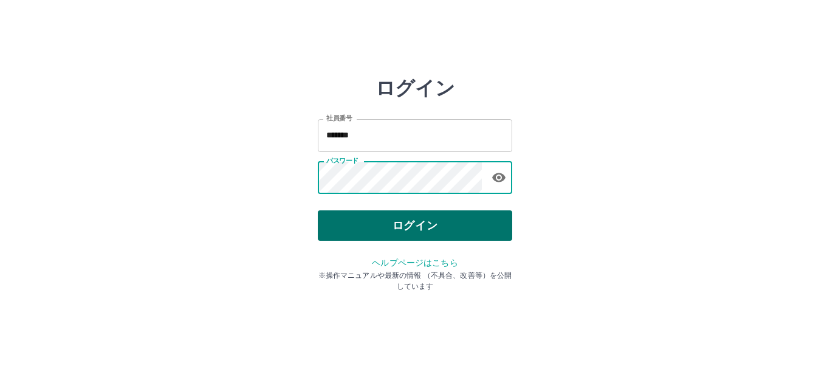
click at [434, 219] on button "ログイン" at bounding box center [415, 225] width 194 height 30
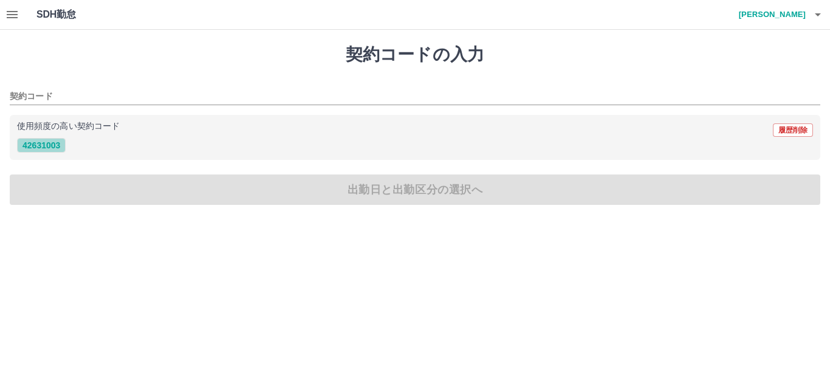
click at [45, 143] on button "42631003" at bounding box center [41, 145] width 49 height 15
type input "********"
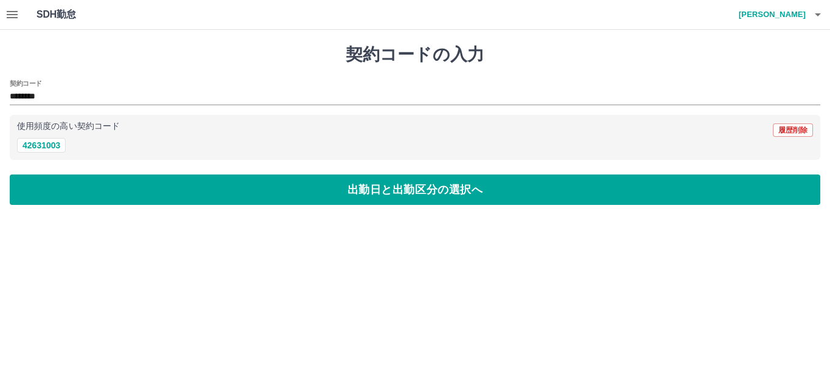
click at [799, 9] on h4 "[PERSON_NAME]" at bounding box center [768, 14] width 73 height 29
click at [771, 90] on li "ログアウト" at bounding box center [766, 89] width 108 height 22
